Goal: Check status: Check status

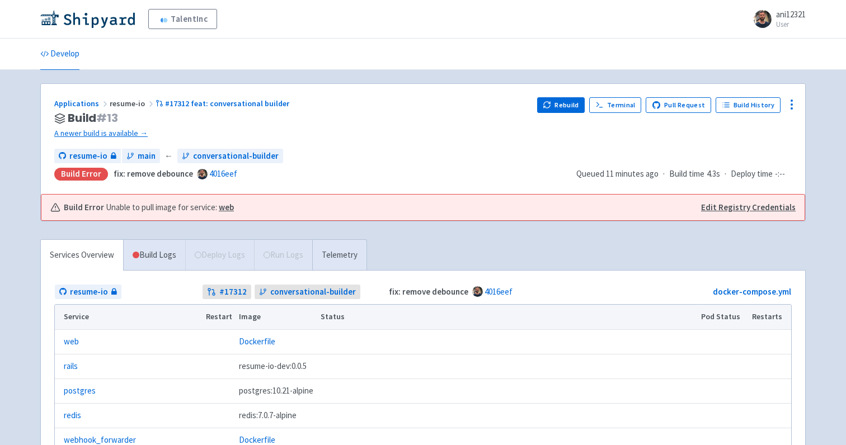
scroll to position [18, 0]
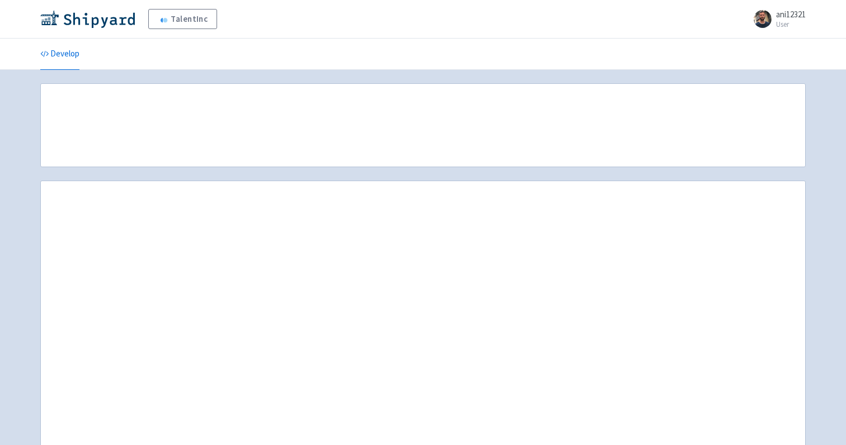
scroll to position [18, 0]
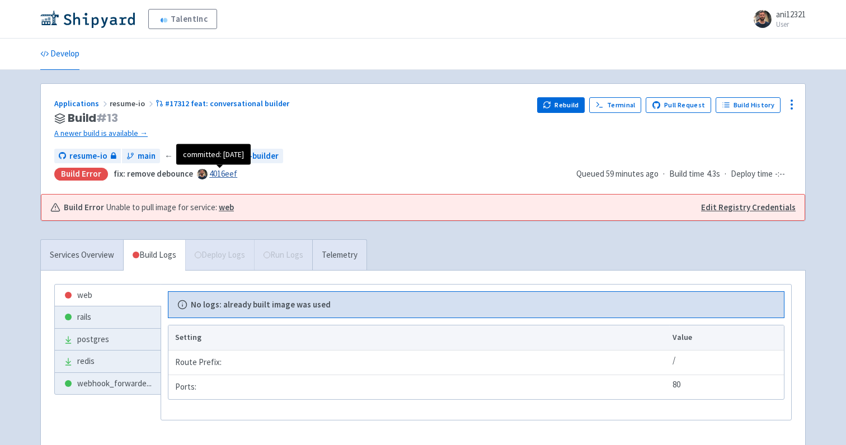
click at [225, 178] on link "4016eef" at bounding box center [223, 173] width 28 height 11
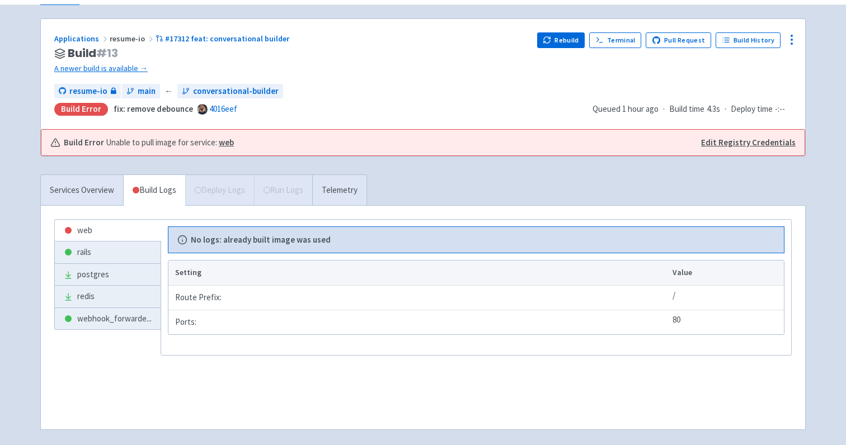
scroll to position [63, 0]
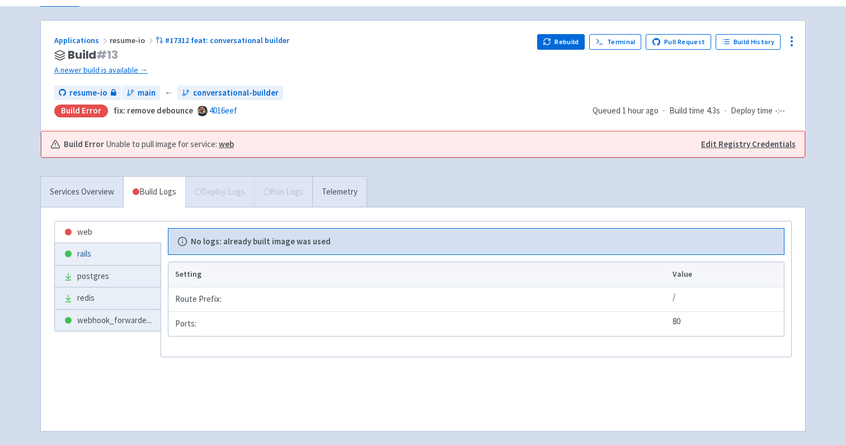
click at [111, 254] on link "rails" at bounding box center [108, 254] width 106 height 22
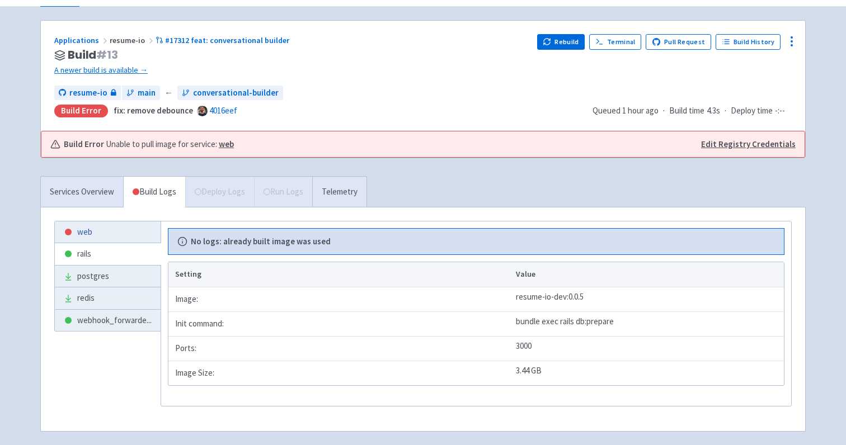
click at [130, 240] on link "web" at bounding box center [108, 232] width 106 height 22
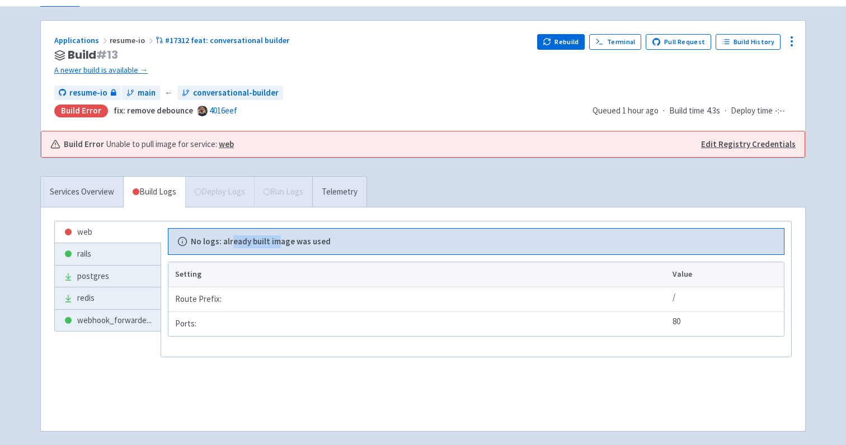
drag, startPoint x: 275, startPoint y: 237, endPoint x: 233, endPoint y: 242, distance: 42.2
click at [233, 242] on b "No logs: already built image was used" at bounding box center [261, 241] width 140 height 13
drag, startPoint x: 221, startPoint y: 242, endPoint x: 309, endPoint y: 242, distance: 88.4
click at [252, 242] on b "No logs: already built image was used" at bounding box center [261, 241] width 140 height 13
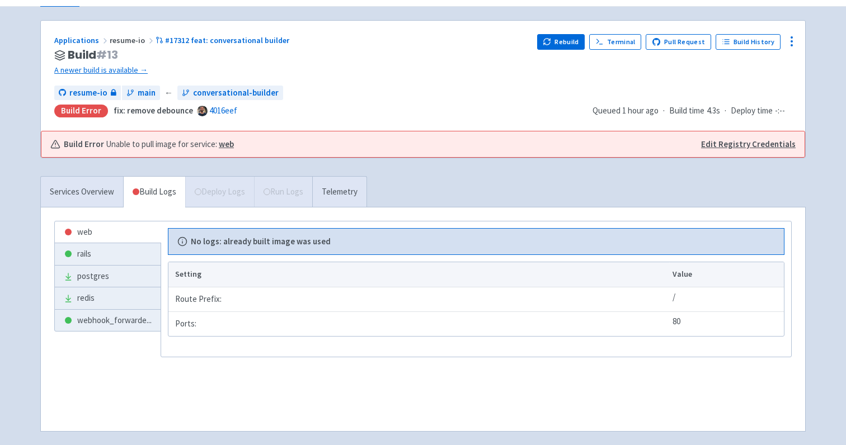
click at [309, 242] on b "No logs: already built image was used" at bounding box center [261, 241] width 140 height 13
drag, startPoint x: 322, startPoint y: 242, endPoint x: 234, endPoint y: 242, distance: 88.4
click at [234, 242] on b "No logs: already built image was used" at bounding box center [261, 241] width 140 height 13
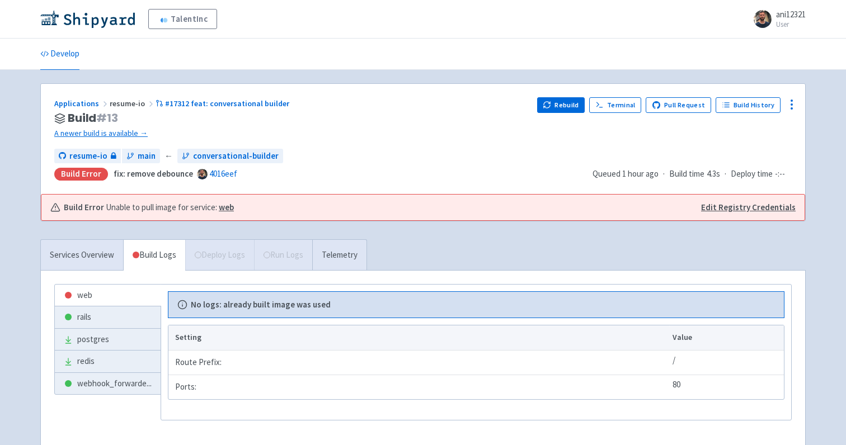
click at [30, 249] on div "TalentInc ani12321 User Profile Sign out Develop" at bounding box center [423, 261] width 846 height 522
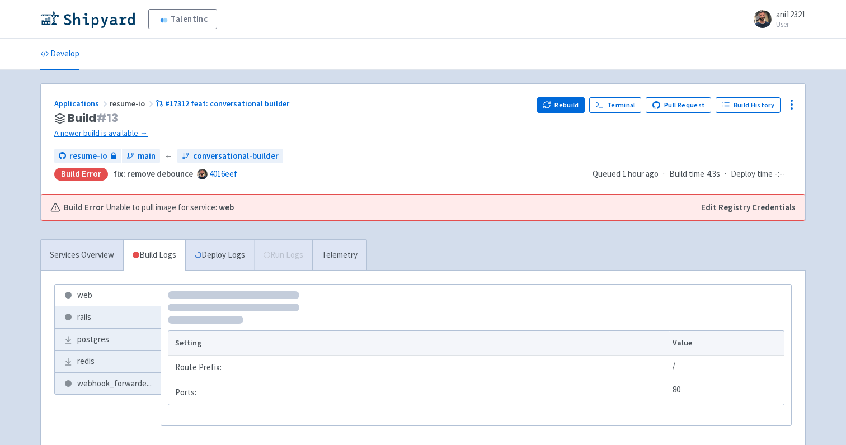
click at [27, 215] on div "TalentInc ani12321 User Profile Sign out Develop" at bounding box center [423, 261] width 846 height 522
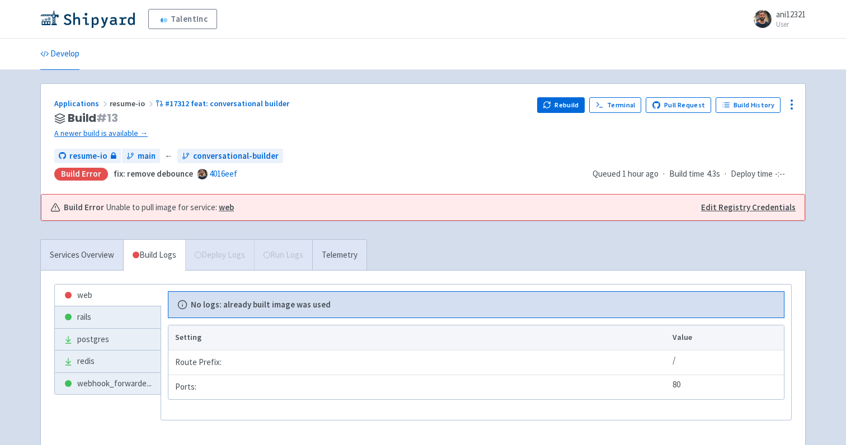
click at [29, 190] on div "TalentInc ani12321 User Profile Sign out Develop" at bounding box center [423, 261] width 846 height 522
click at [29, 185] on div "TalentInc ani12321 User Profile Sign out Develop" at bounding box center [423, 261] width 846 height 522
click at [65, 55] on link "Develop" at bounding box center [59, 54] width 39 height 31
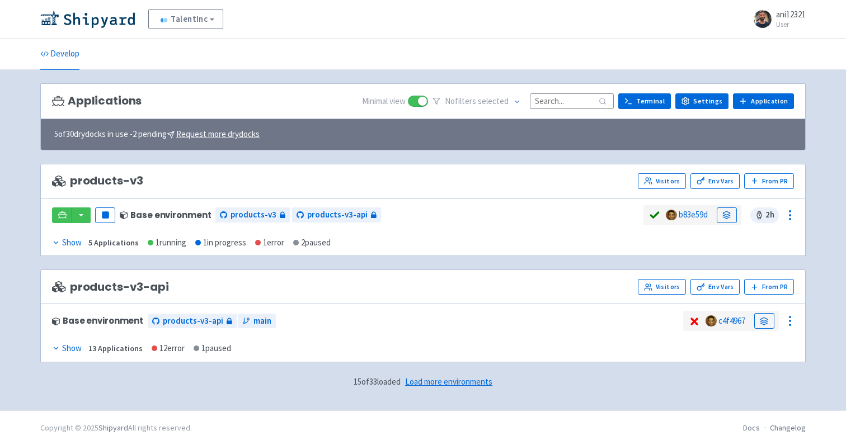
click at [448, 382] on span "Load more environments" at bounding box center [448, 381] width 87 height 11
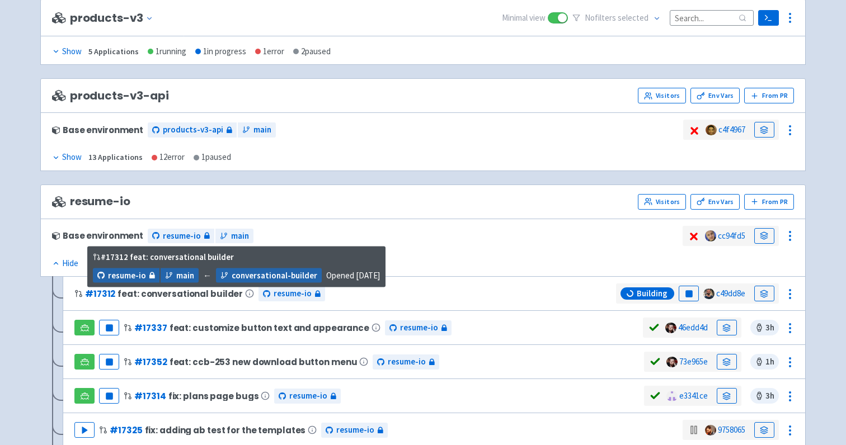
scroll to position [338, 0]
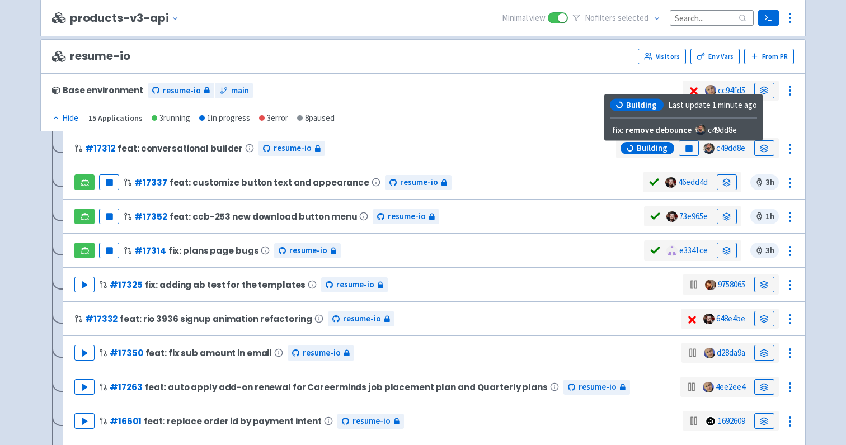
click at [642, 153] on div "Building" at bounding box center [647, 148] width 54 height 12
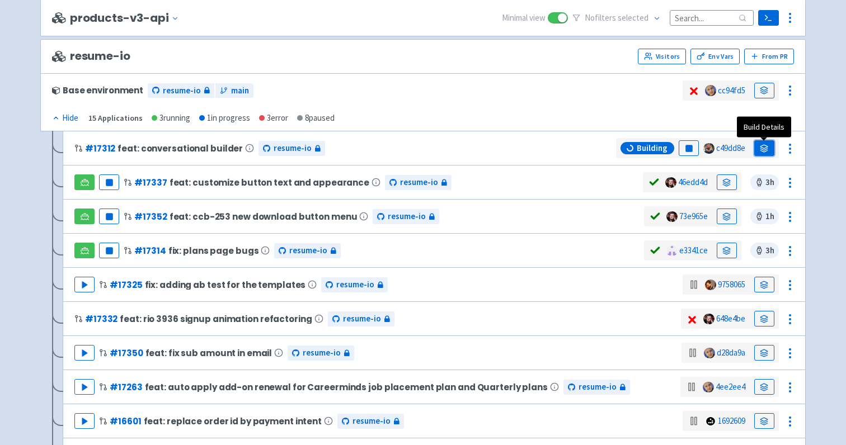
click at [771, 148] on link at bounding box center [764, 148] width 20 height 16
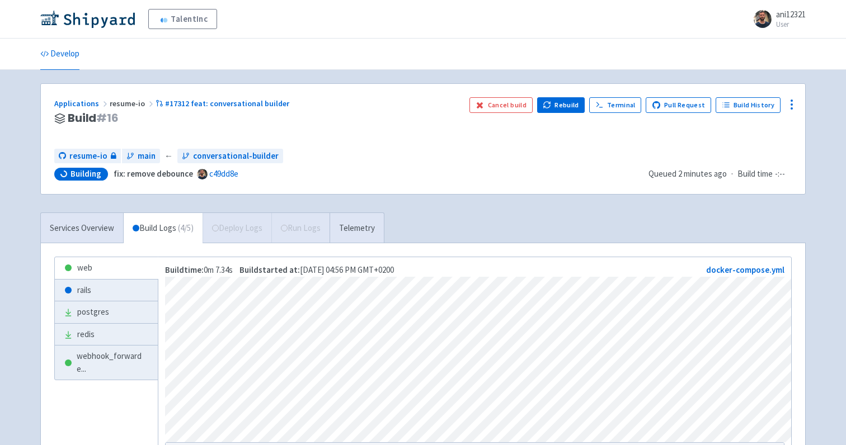
click at [350, 181] on div "Applications resume-io #17312 feat: conversational builder Build # 16 Cancel bu…" at bounding box center [423, 139] width 764 height 110
